Goal: Task Accomplishment & Management: Manage account settings

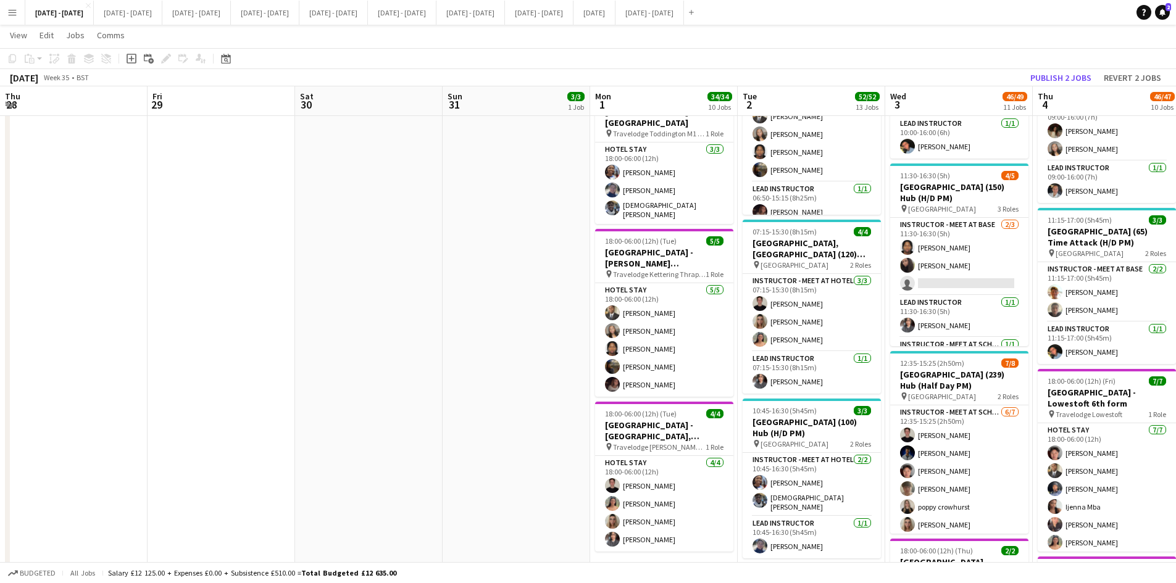
scroll to position [0, 423]
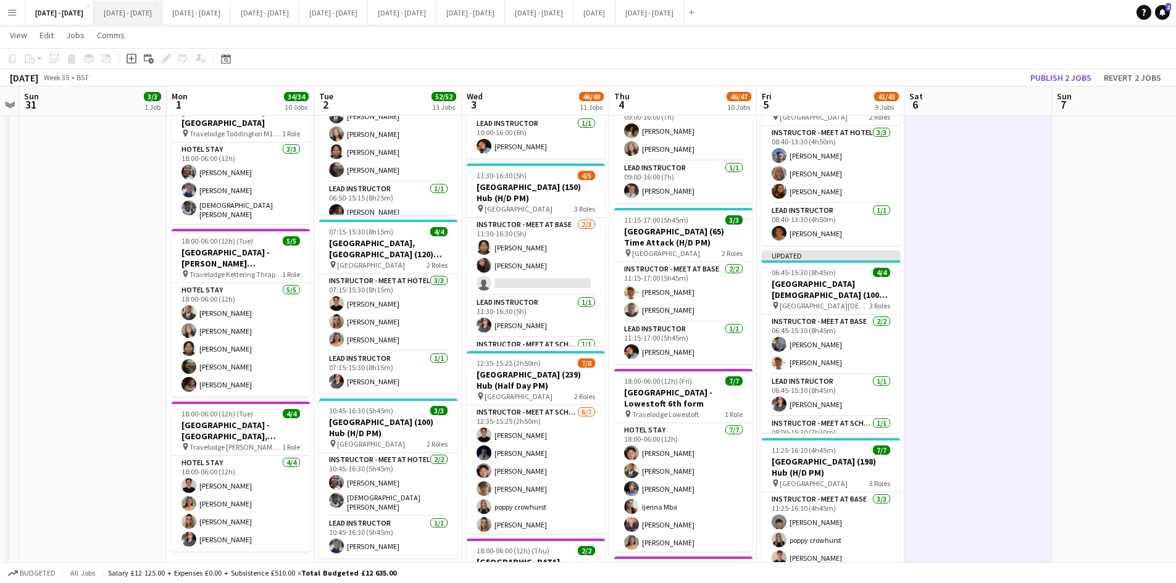
click at [127, 10] on button "[DATE] - [DATE] Close" at bounding box center [128, 13] width 69 height 24
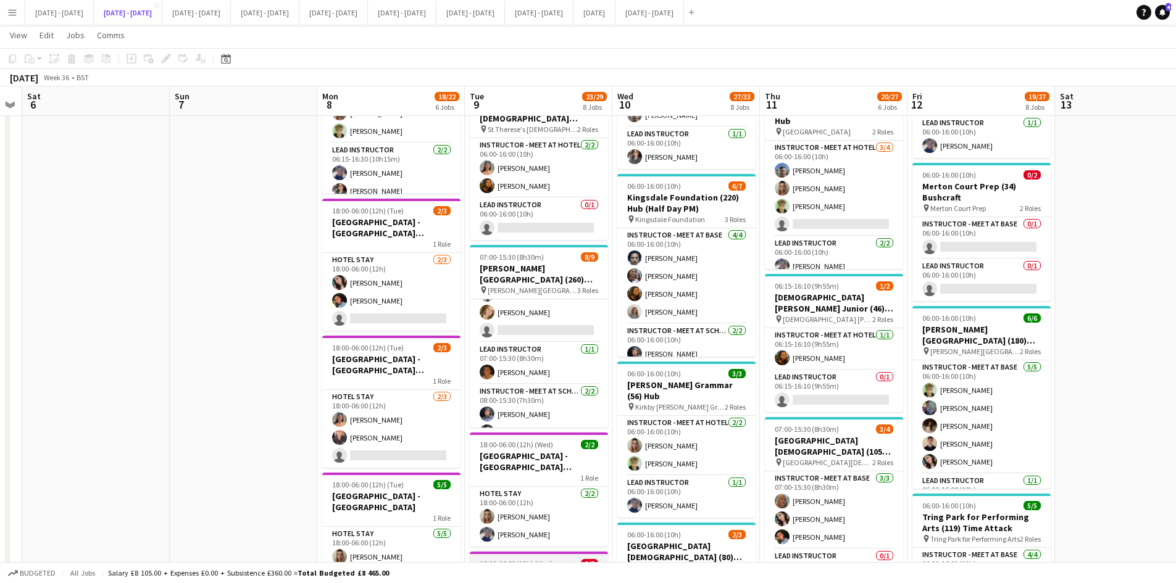
scroll to position [94, 0]
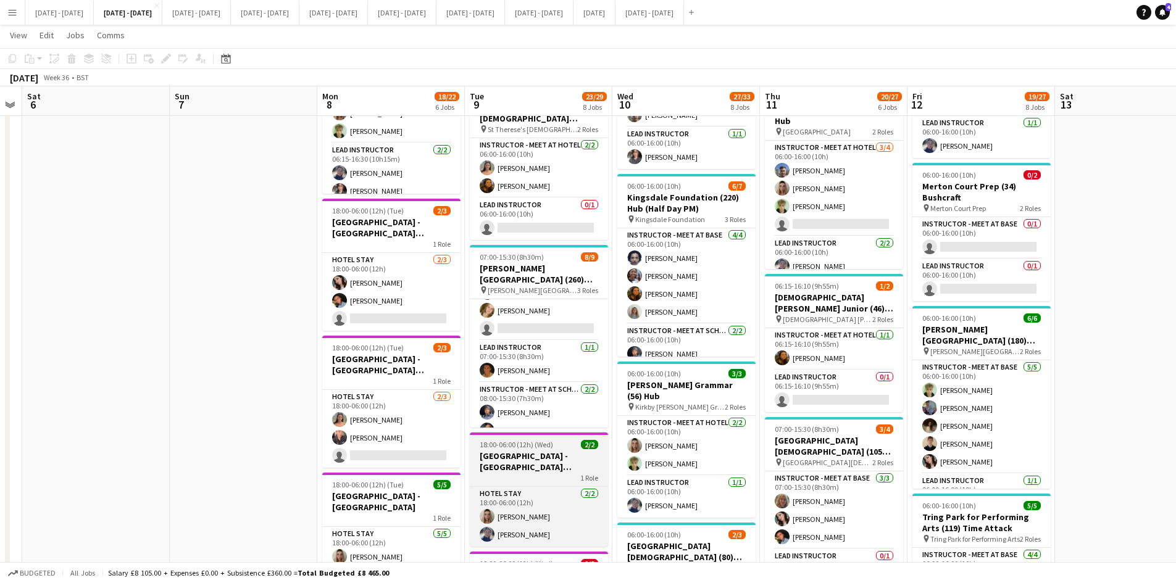
click at [564, 441] on div "18:00-06:00 (12h) (Wed) 2/2" at bounding box center [539, 444] width 138 height 9
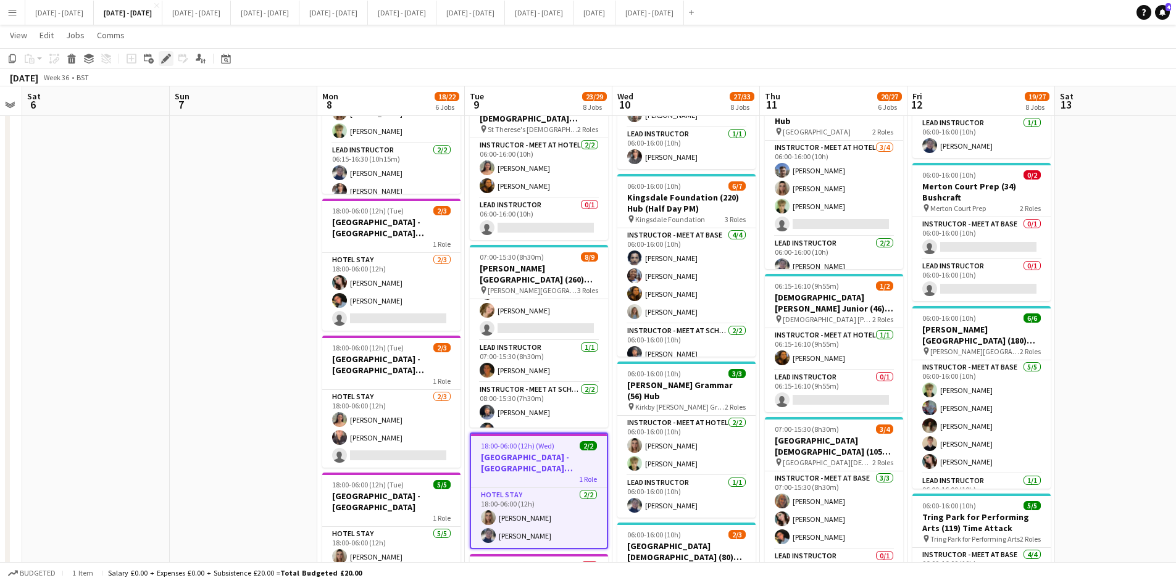
click at [164, 54] on icon "Edit" at bounding box center [166, 59] width 10 height 10
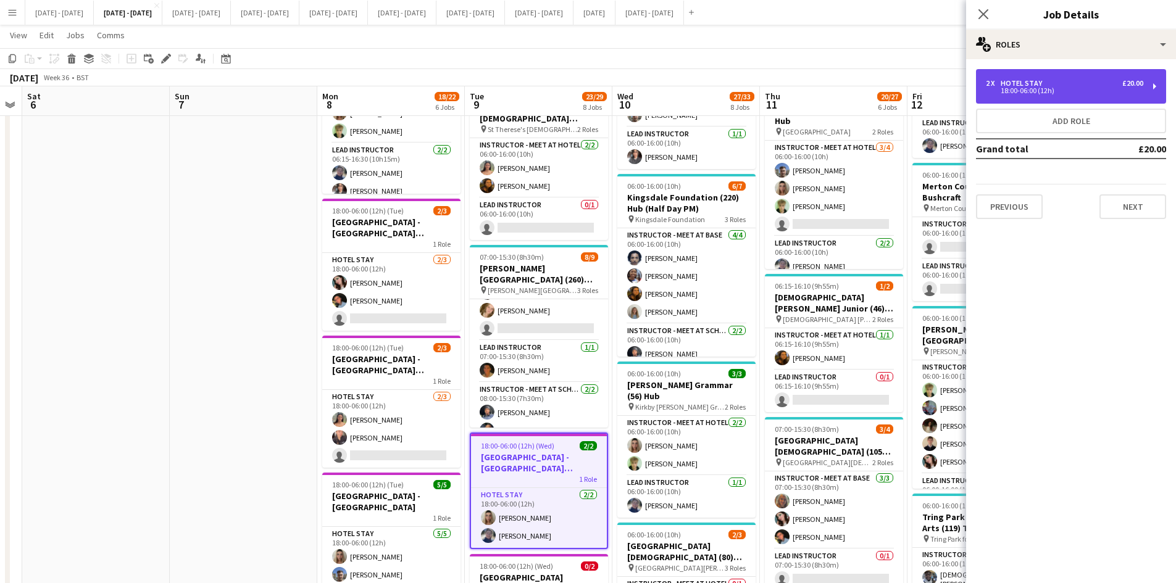
click at [1096, 93] on div "18:00-06:00 (12h)" at bounding box center [1064, 91] width 157 height 6
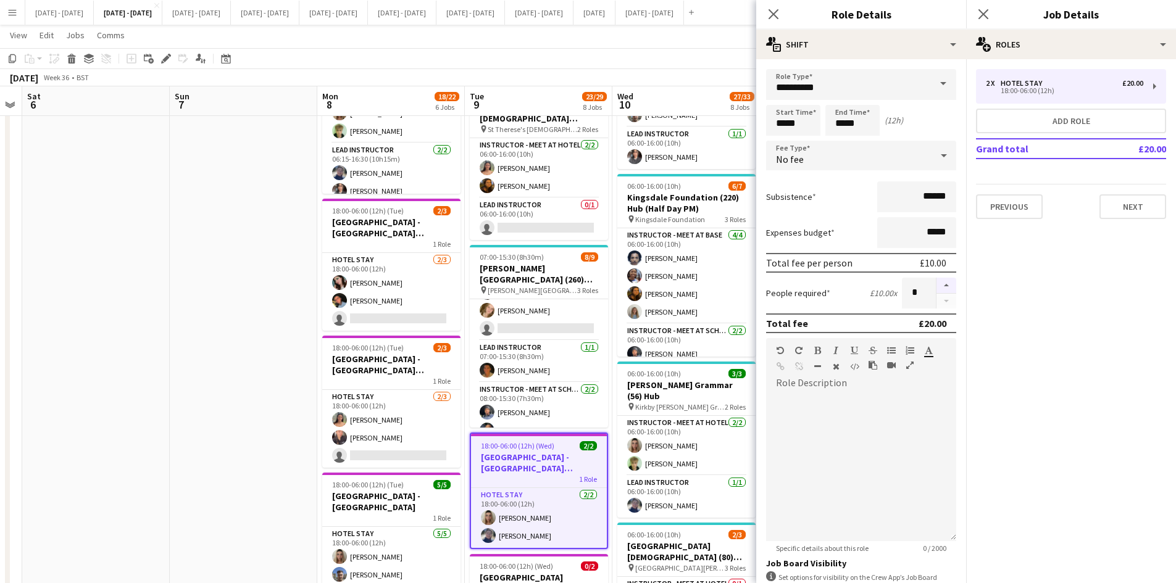
click at [938, 286] on button "button" at bounding box center [946, 286] width 20 height 16
type input "*"
click at [772, 12] on icon at bounding box center [773, 14] width 12 height 12
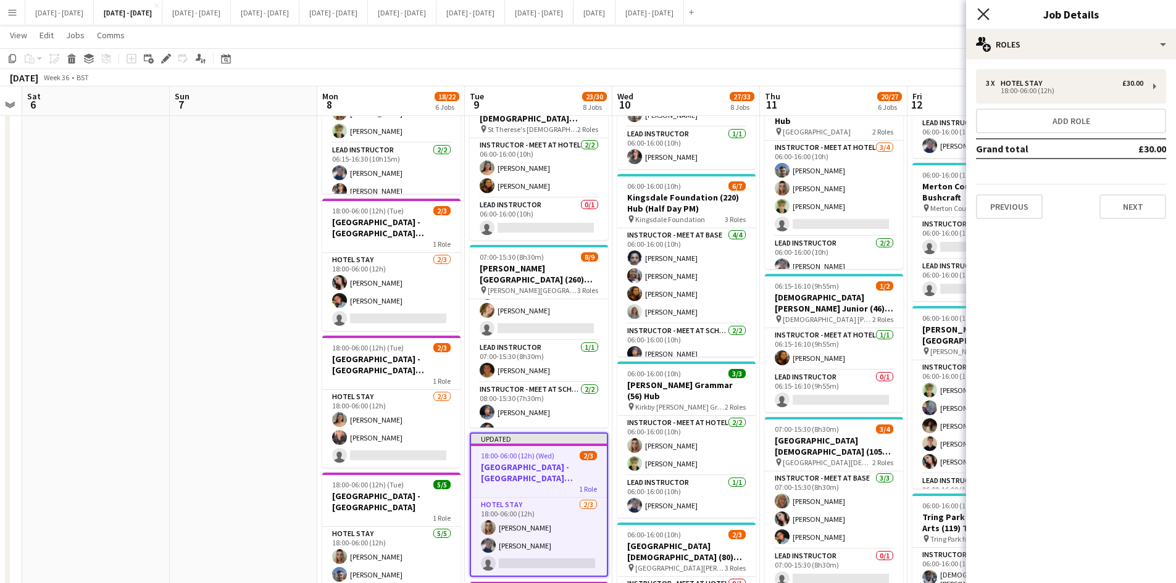
click at [981, 14] on icon "Close pop-in" at bounding box center [983, 14] width 12 height 12
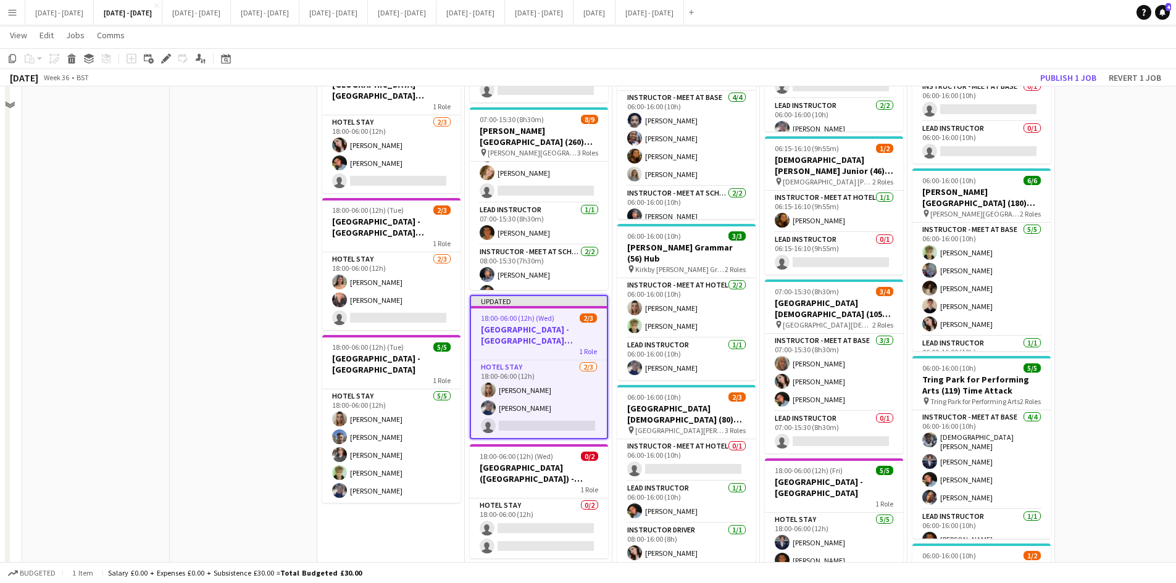
scroll to position [679, 0]
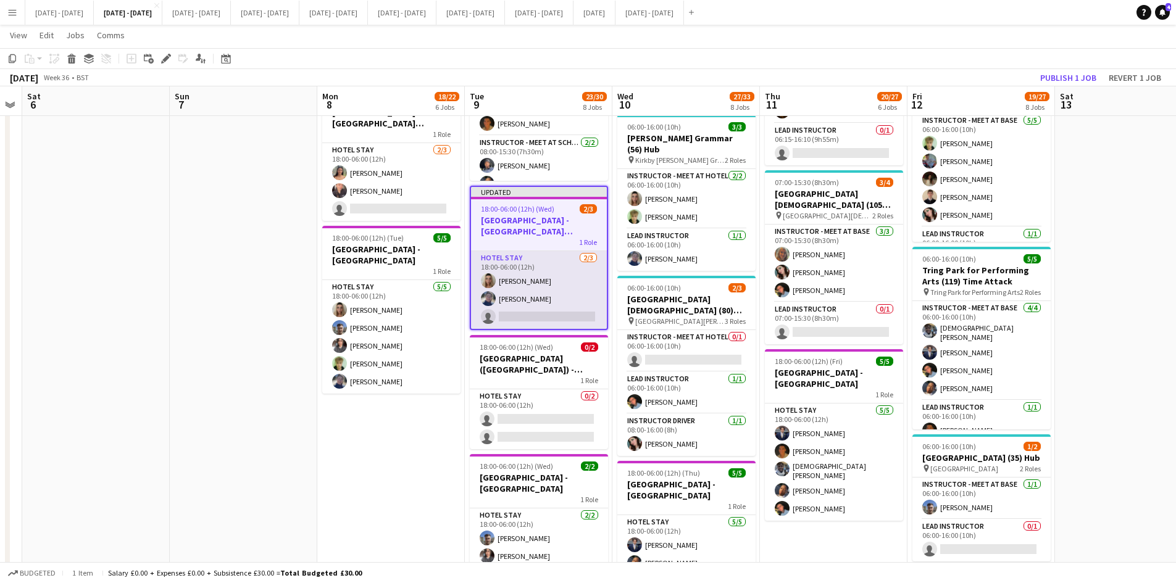
click at [512, 314] on app-card-role "Hotel Stay [DATE] 18:00-06:00 (12h) [PERSON_NAME] [PERSON_NAME] single-neutral-…" at bounding box center [539, 290] width 136 height 78
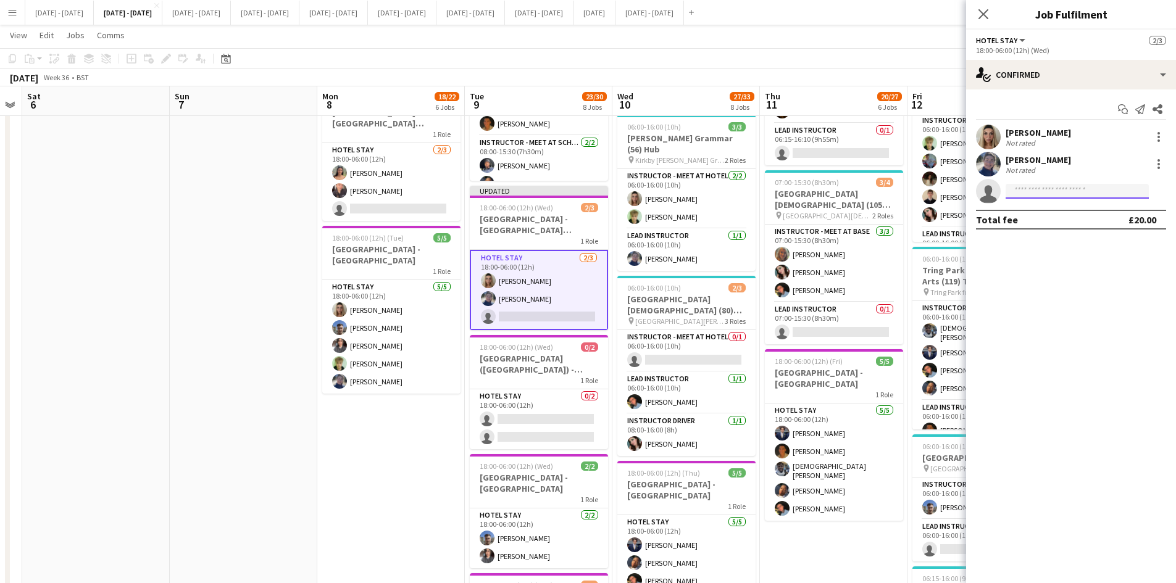
click at [1049, 184] on input at bounding box center [1076, 191] width 143 height 15
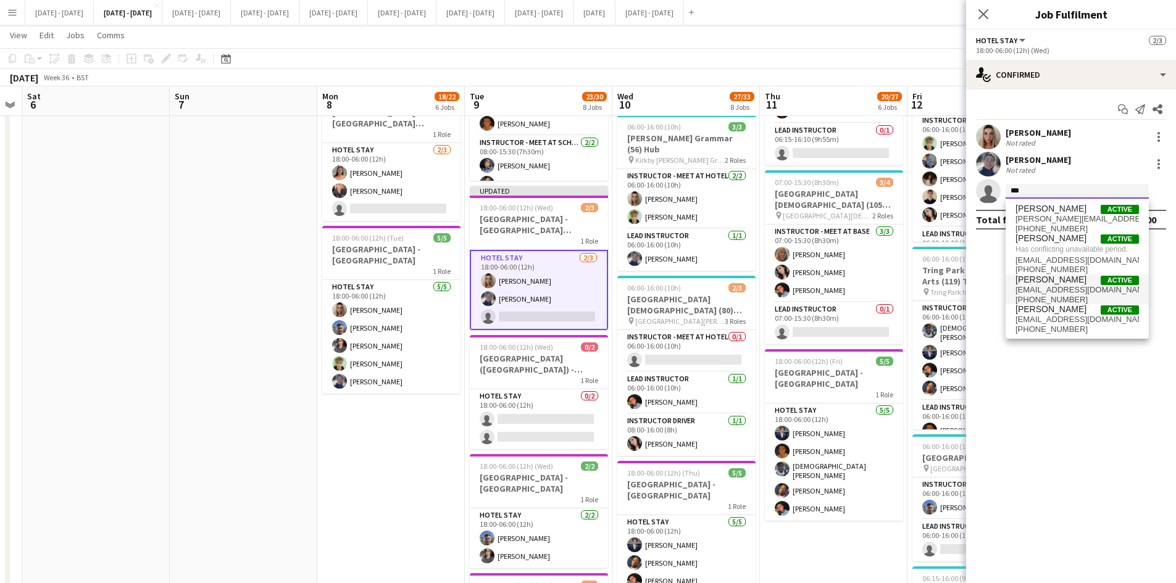
type input "***"
click at [1044, 278] on span "[PERSON_NAME]" at bounding box center [1050, 280] width 71 height 10
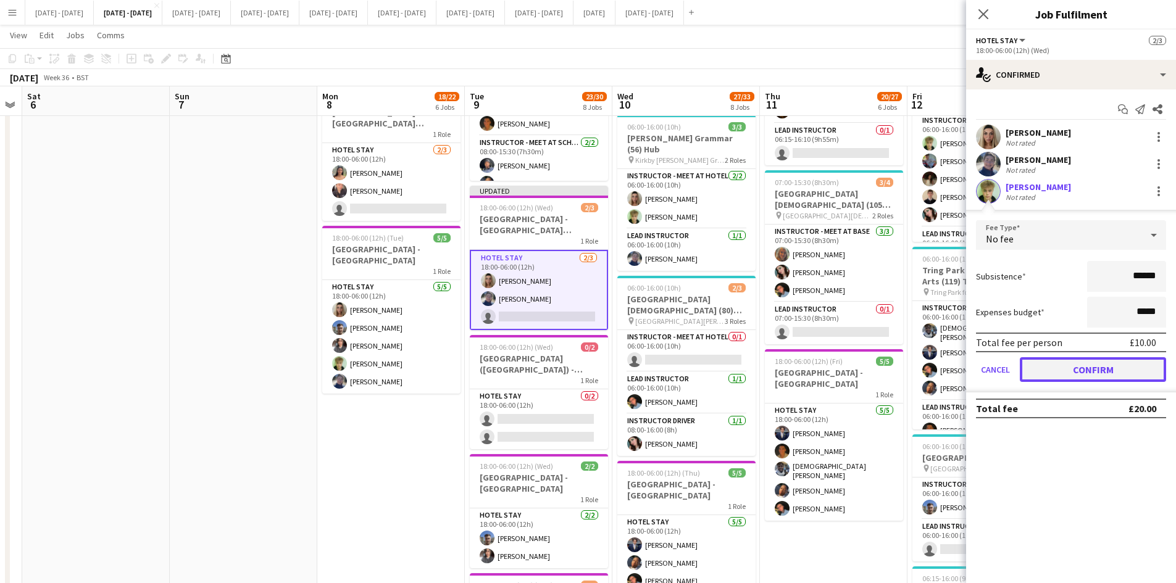
click at [1080, 370] on button "Confirm" at bounding box center [1093, 369] width 146 height 25
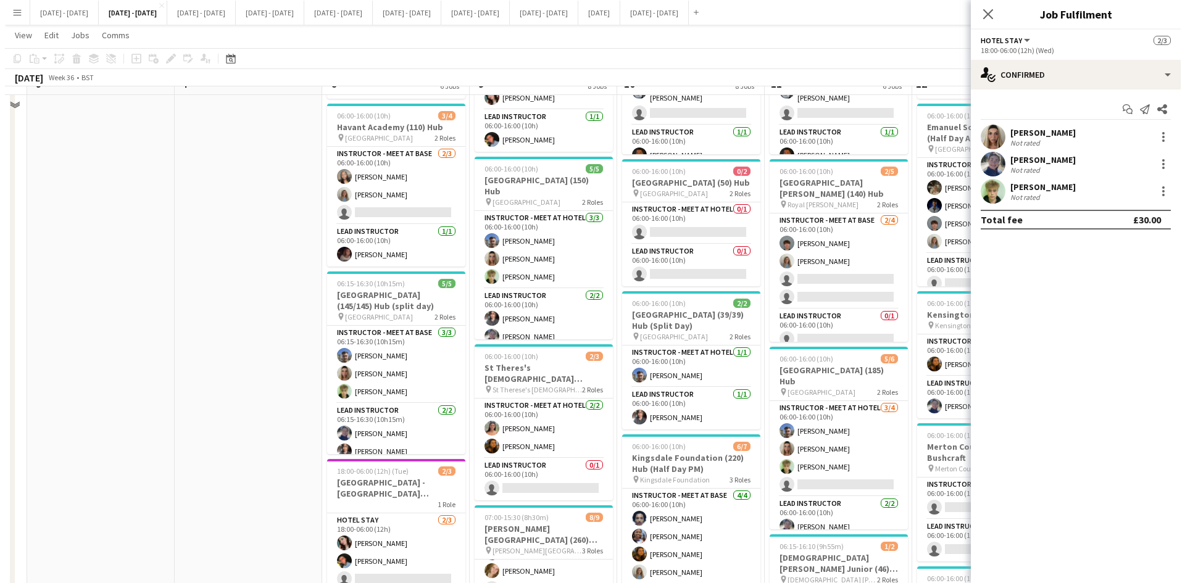
scroll to position [0, 0]
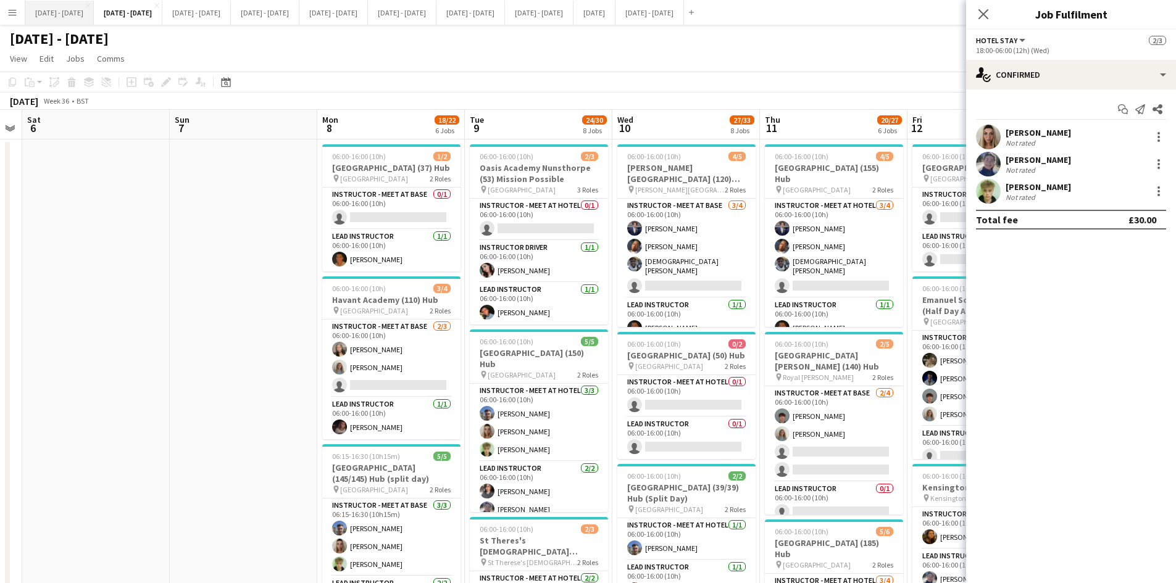
click at [65, 14] on button "[DATE] - [DATE] Close" at bounding box center [59, 13] width 69 height 24
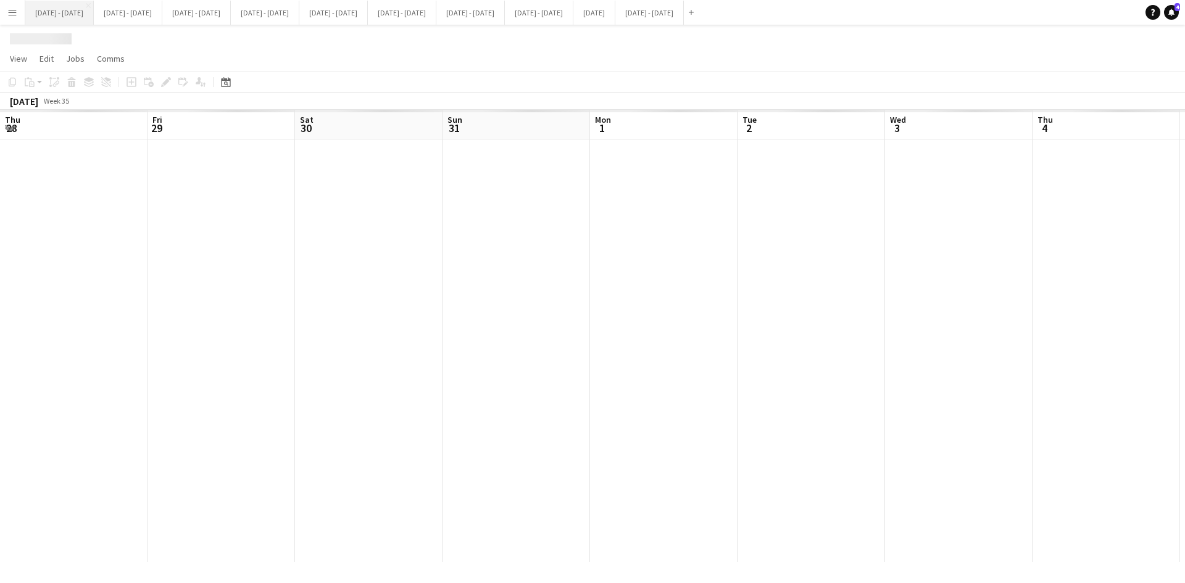
scroll to position [0, 423]
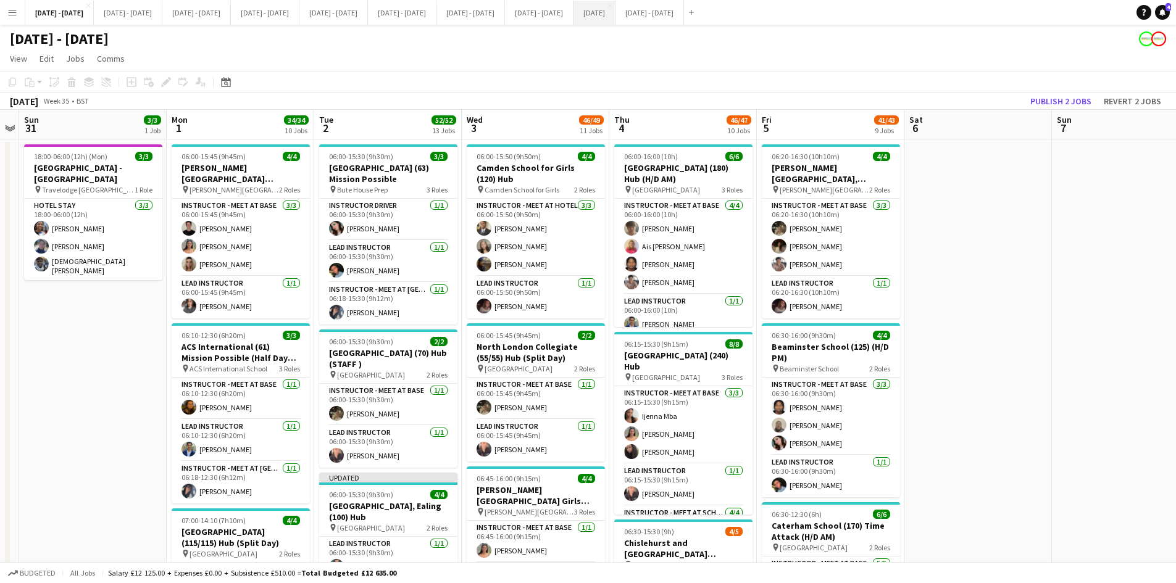
click at [615, 17] on button "[DATE] Close" at bounding box center [594, 13] width 42 height 24
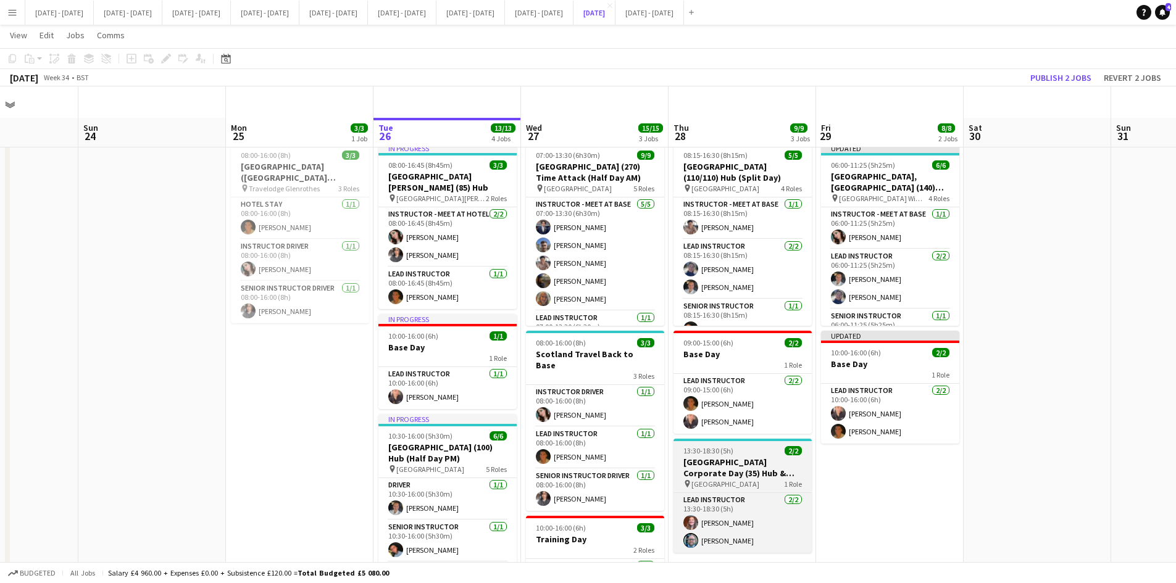
scroll to position [62, 0]
